Goal: Find specific page/section: Locate a particular part of the current website

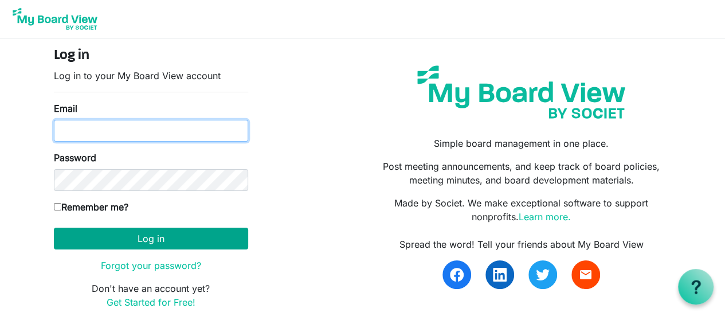
type input "[EMAIL_ADDRESS][DOMAIN_NAME]"
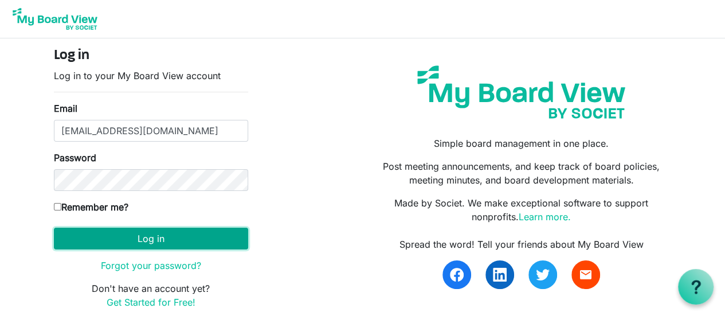
click at [151, 240] on button "Log in" at bounding box center [151, 239] width 194 height 22
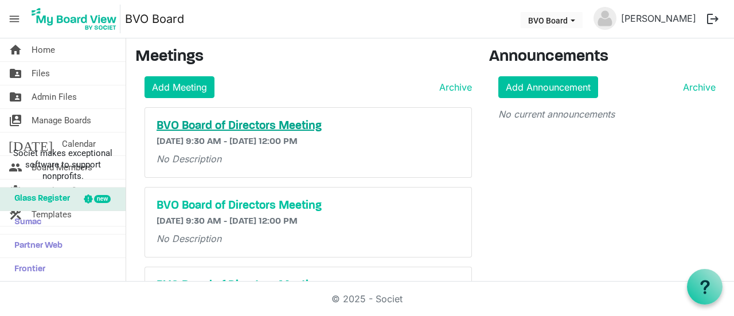
click at [216, 123] on h5 "BVO Board of Directors Meeting" at bounding box center [308, 126] width 303 height 14
